Goal: Task Accomplishment & Management: Complete application form

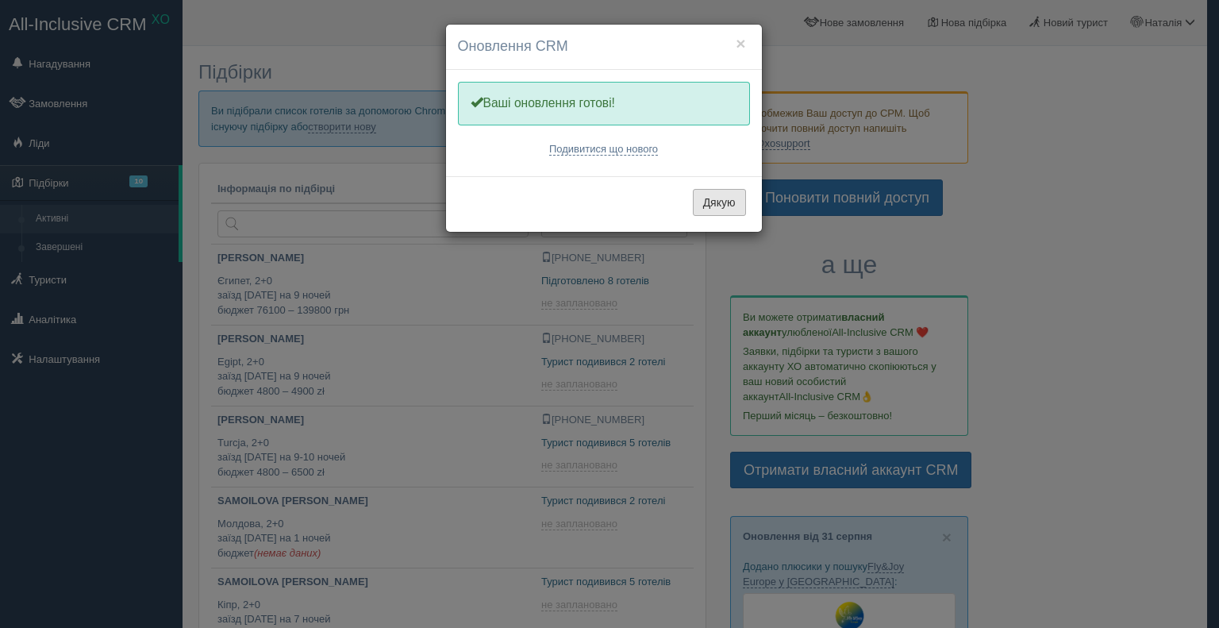
click at [718, 204] on button "Дякую" at bounding box center [719, 202] width 53 height 27
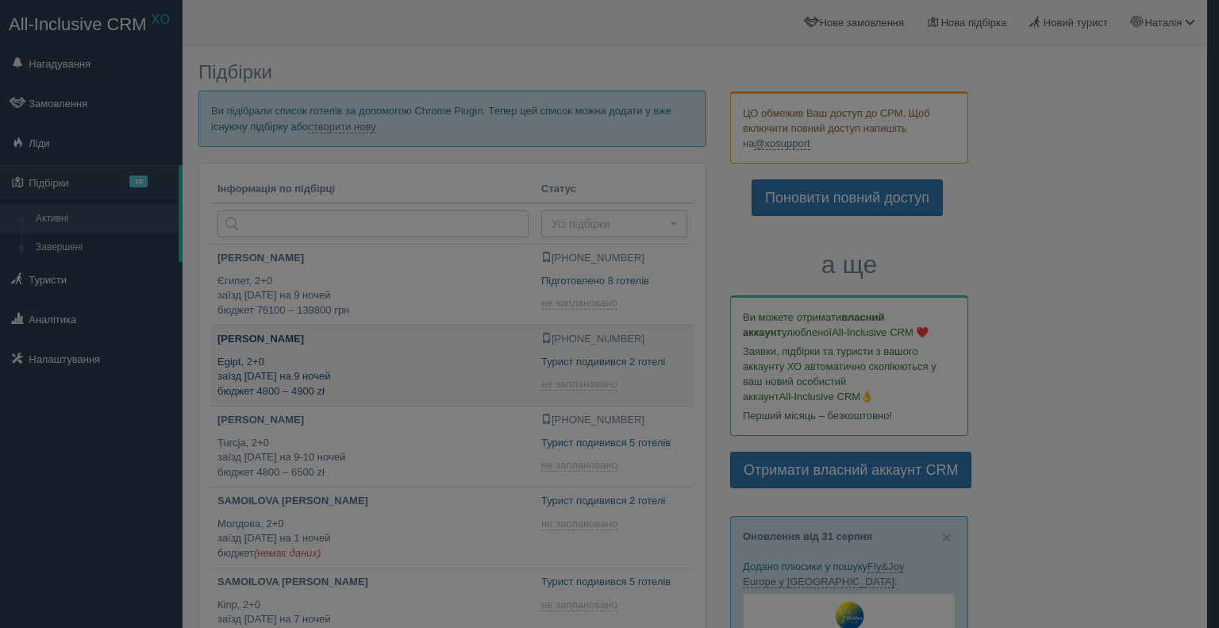
type input "2025-09-01 22:10"
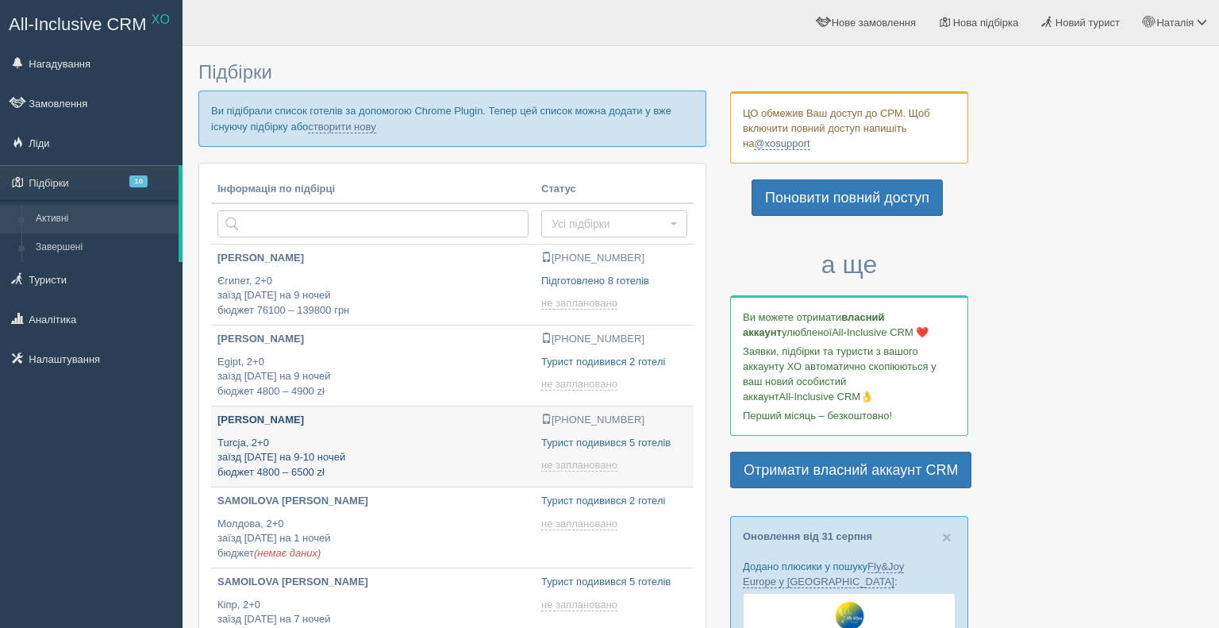
type input "[DATE] 22:05"
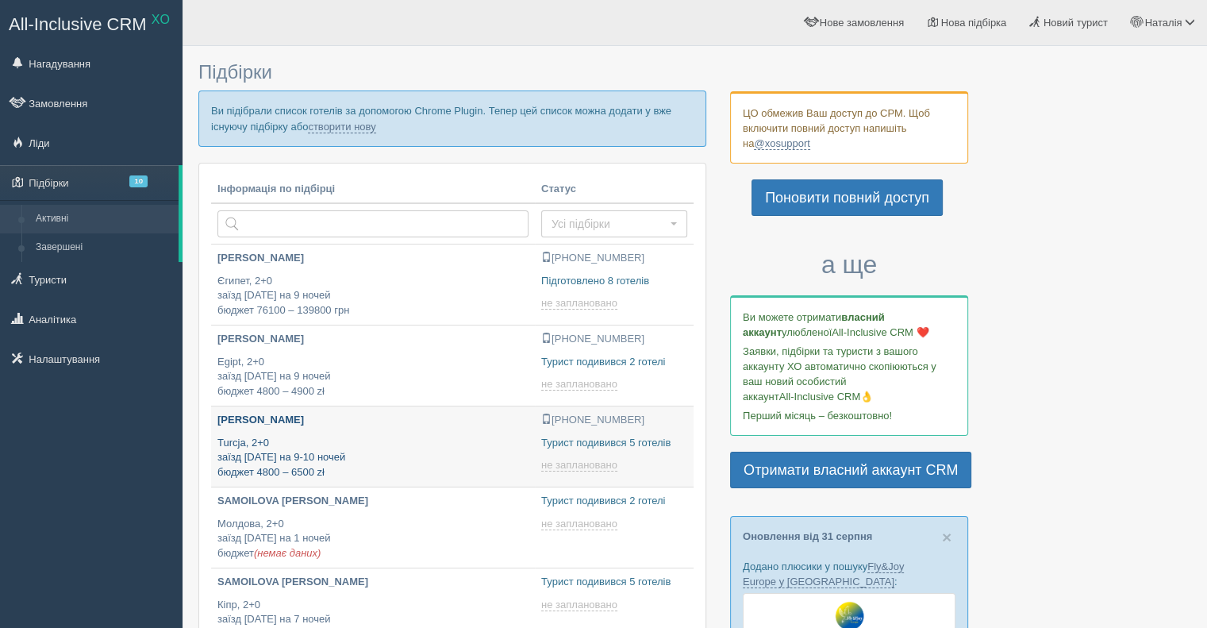
click at [306, 439] on p "Turcja, 2+0 заїзд 12 вересня на 9-10 ночей бюджет 4800 – 6500 zł" at bounding box center [372, 458] width 311 height 44
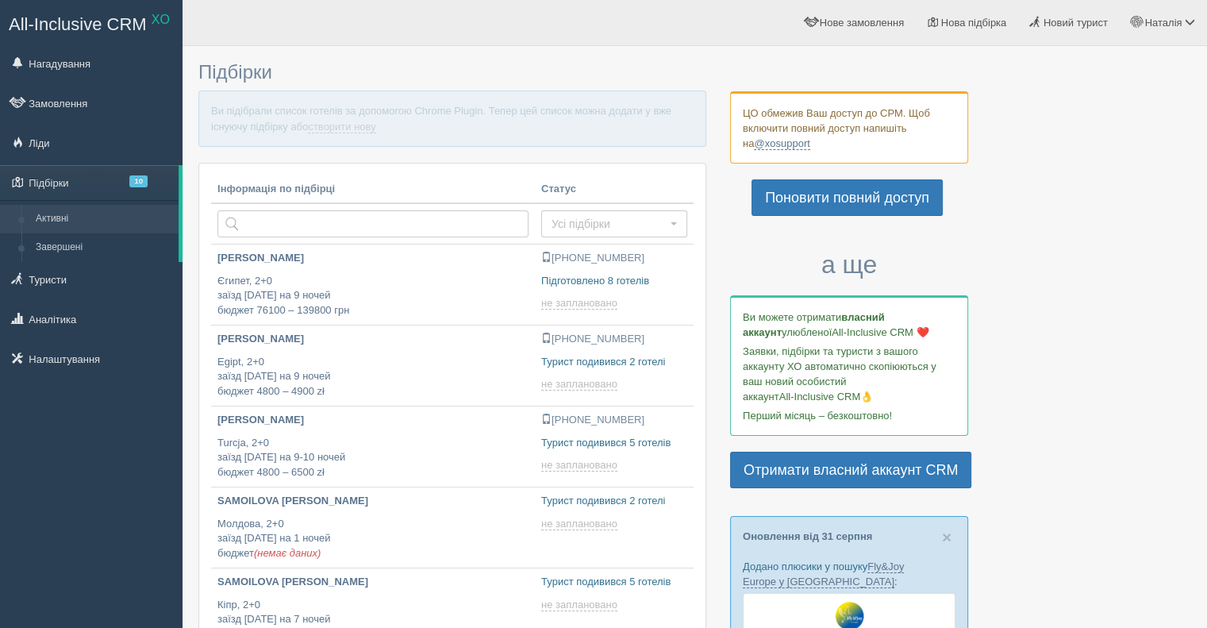
type input "[DATE] 23:45"
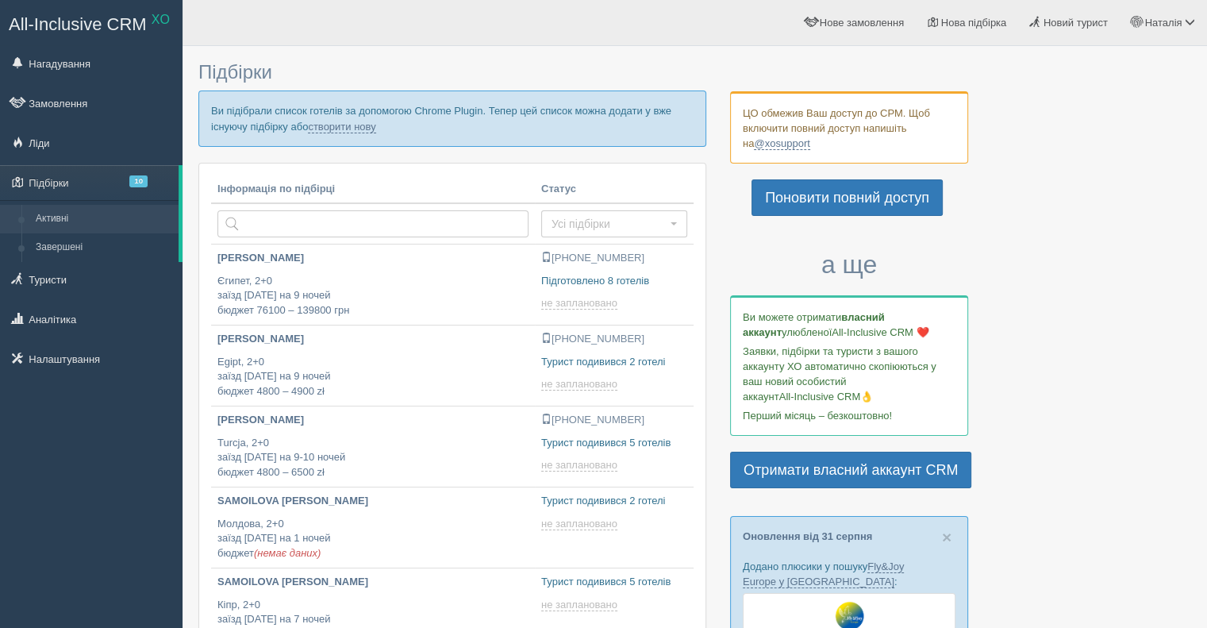
click at [330, 118] on p "Ви підібрали список готелів за допомогою Chrome Plugin. Тепер цей список можна …" at bounding box center [452, 118] width 508 height 56
click at [332, 123] on link "створити нову" at bounding box center [341, 127] width 67 height 13
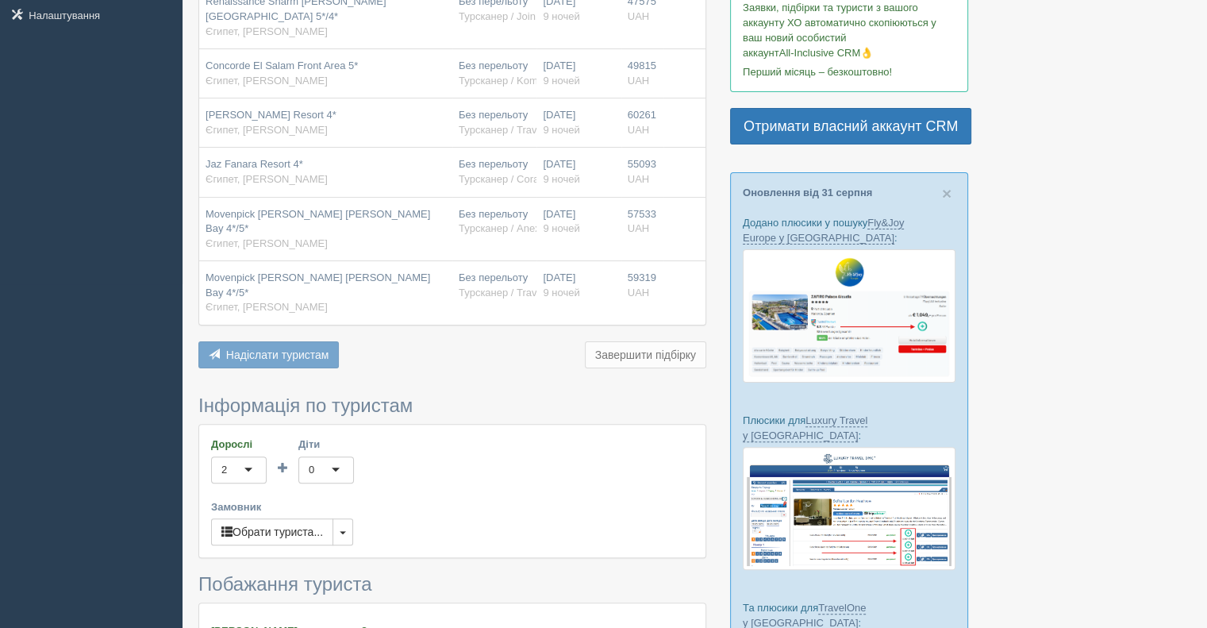
scroll to position [556, 0]
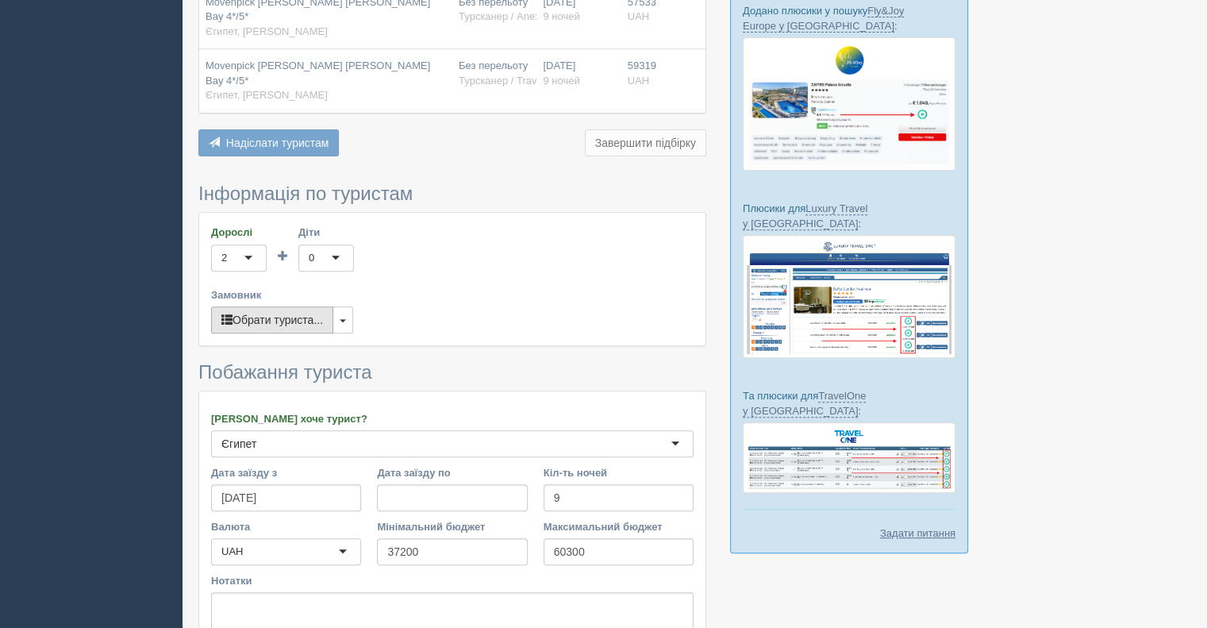
click at [291, 306] on button "Обрати туриста..." at bounding box center [272, 319] width 122 height 27
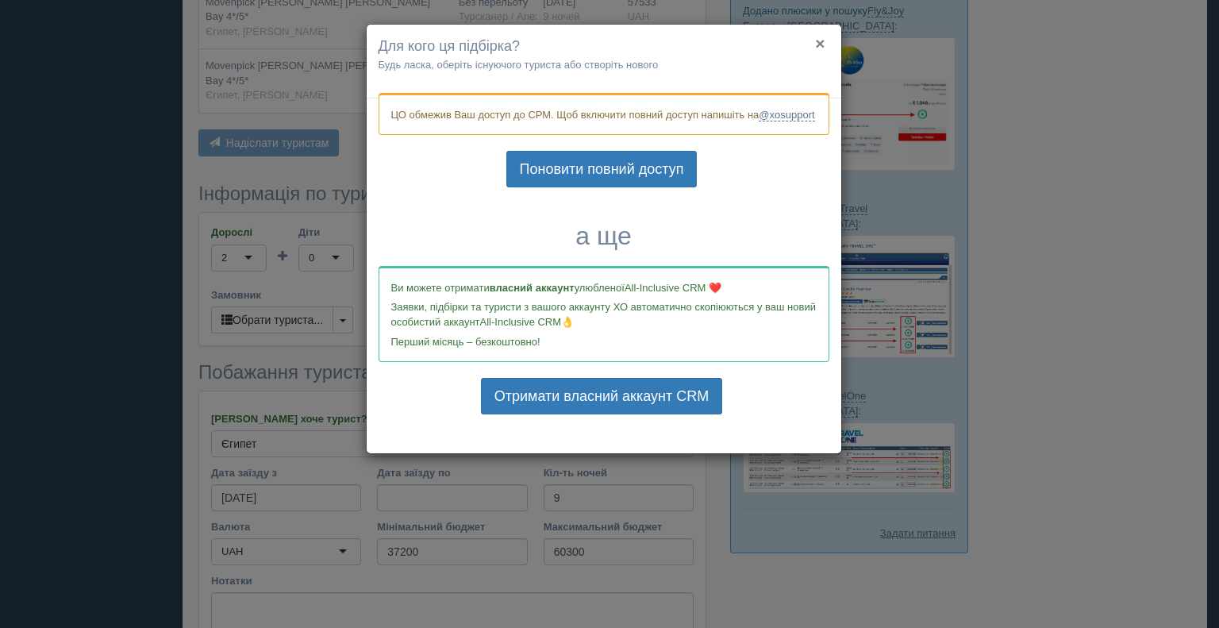
click at [821, 49] on button "×" at bounding box center [820, 43] width 10 height 17
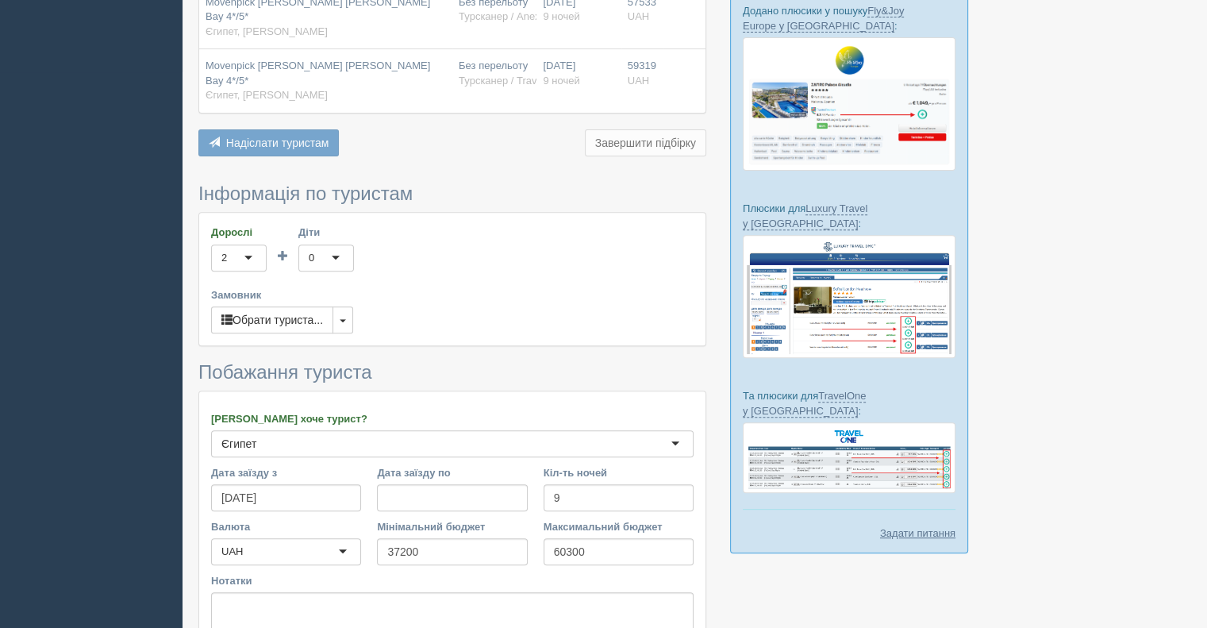
scroll to position [0, 0]
